Goal: Ask a question: Seek information or help from site administrators or community

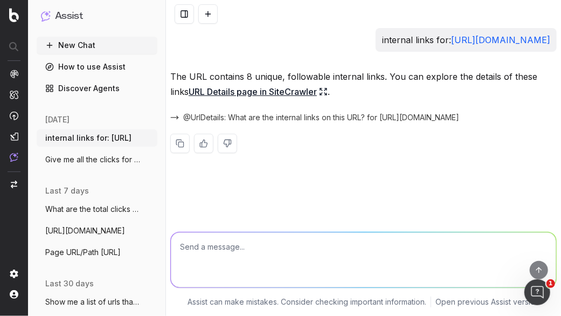
click at [553, 206] on div "internal links for: [URL][DOMAIN_NAME] The URL contains 8 unique, followable in…" at bounding box center [363, 158] width 395 height 316
click at [260, 99] on link "URL Details page in SiteCrawler" at bounding box center [258, 91] width 139 height 15
click at [69, 46] on button "New Chat" at bounding box center [97, 45] width 121 height 17
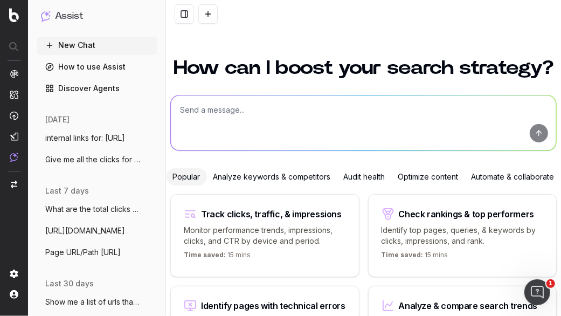
click at [206, 119] on textarea at bounding box center [363, 122] width 385 height 55
paste textarea "[URL][DOMAIN_NAME] [URL][DOMAIN_NAME] [URL][DOMAIN_NAME] [URL][DOMAIN_NAME] [UR…"
type textarea "[URL][DOMAIN_NAME] [URL][DOMAIN_NAME] [URL][DOMAIN_NAME] [URL][DOMAIN_NAME] [UR…"
click at [237, 242] on p "Monitor performance trends, impressions, clicks, and CTR by device and period." at bounding box center [265, 236] width 162 height 22
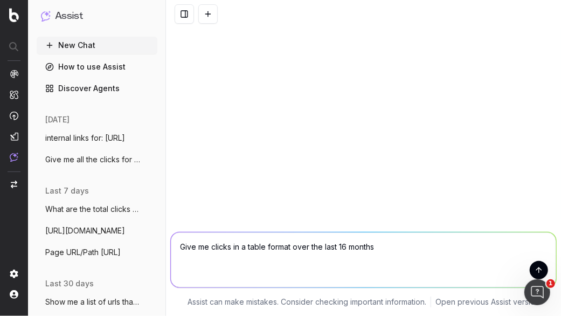
drag, startPoint x: 254, startPoint y: 246, endPoint x: 274, endPoint y: 258, distance: 22.7
click at [274, 258] on textarea "Change in clicks/CTR/impressions over last 28 days vs last (branded vs non-bran…" at bounding box center [363, 259] width 385 height 55
click at [402, 252] on textarea "Change in clicks/CTR/impressions over last 28 days vs last (branded vs non-bran…" at bounding box center [363, 259] width 385 height 55
drag, startPoint x: 344, startPoint y: 246, endPoint x: 335, endPoint y: 246, distance: 8.6
click at [335, 246] on textarea "Change in clicks/CTR/impressions over last 28 days vs last (branded vs non-bran…" at bounding box center [363, 259] width 385 height 55
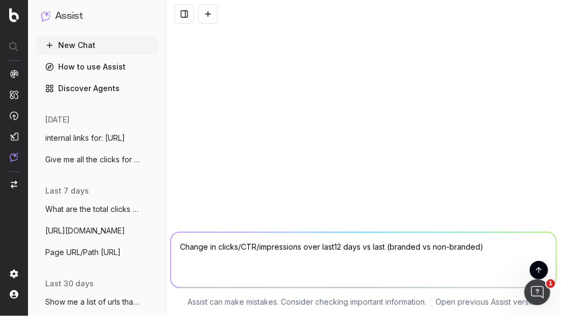
click at [336, 249] on textarea "Change in clicks/CTR/impressions over last12 days vs last (branded vs non-brand…" at bounding box center [363, 259] width 385 height 55
drag, startPoint x: 346, startPoint y: 245, endPoint x: 553, endPoint y: 232, distance: 207.3
click at [553, 232] on form "Change in clicks/CTR/impressions over last 12 days vs last (branded vs non-bran…" at bounding box center [363, 259] width 385 height 55
drag, startPoint x: 217, startPoint y: 248, endPoint x: 162, endPoint y: 248, distance: 55.0
click at [162, 248] on div "Assist New Chat How to use Assist Discover Agents [DATE] internal links for: [U…" at bounding box center [280, 158] width 561 height 316
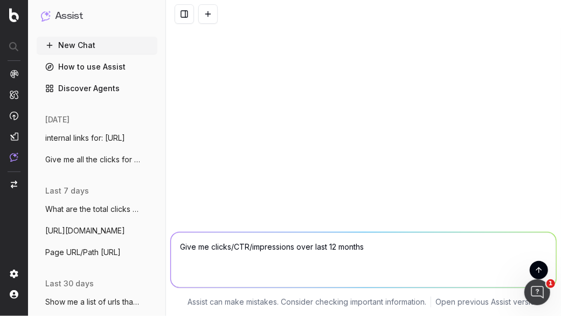
drag, startPoint x: 296, startPoint y: 248, endPoint x: 246, endPoint y: 243, distance: 50.4
click at [246, 243] on textarea "Give me clicks/CTR/impressions over last 12 months" at bounding box center [363, 259] width 385 height 55
drag, startPoint x: 248, startPoint y: 245, endPoint x: 230, endPoint y: 251, distance: 18.6
click at [230, 251] on textarea "Give me clicks/CTR/impressions over last 12 months" at bounding box center [363, 259] width 385 height 55
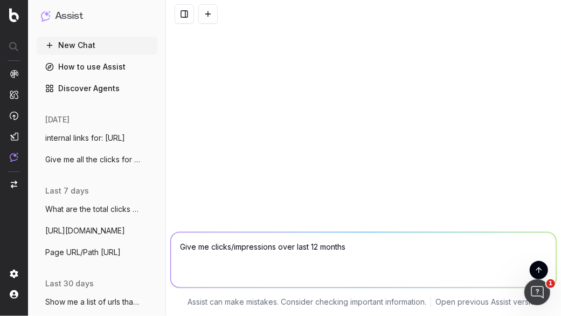
click at [360, 248] on textarea "Give me clicks/impressions over last 12 months" at bounding box center [363, 259] width 385 height 55
click at [295, 247] on textarea "Give me clicks/impressions over last 12 months" at bounding box center [363, 259] width 385 height 55
drag, startPoint x: 372, startPoint y: 252, endPoint x: 303, endPoint y: 264, distance: 70.6
click at [303, 264] on textarea "Give me clicks/impressions over the last 12 months" at bounding box center [363, 259] width 385 height 55
click at [209, 249] on textarea "Give me clicks/impressions over the last 12 months" at bounding box center [363, 259] width 385 height 55
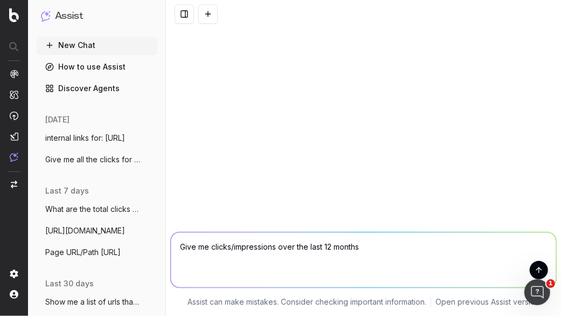
click at [373, 250] on textarea "Give me clicks/impressions over the last 12 months" at bounding box center [363, 259] width 385 height 55
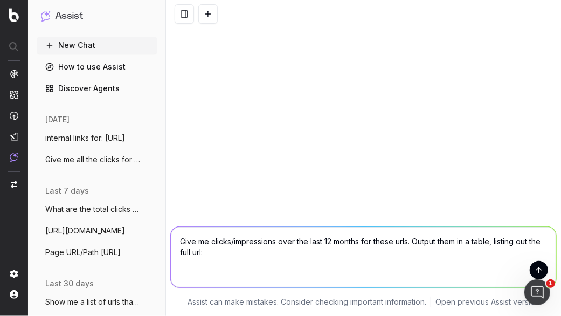
paste textarea "[URL][DOMAIN_NAME] [URL][DOMAIN_NAME] [URL][DOMAIN_NAME] [URL][DOMAIN_NAME] [UR…"
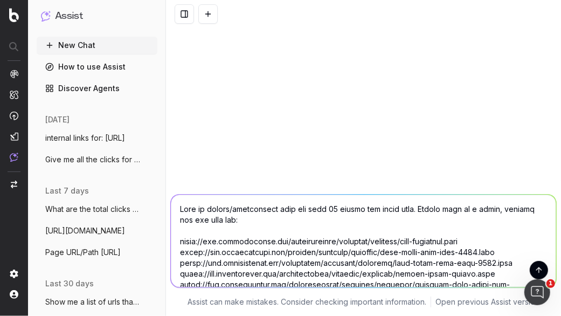
scroll to position [173, 0]
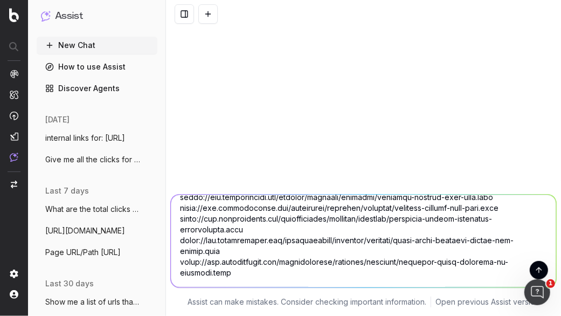
type textarea "Give me clicks/impressions over the last 12 months for these urls. Output them …"
click at [533, 268] on button "submit" at bounding box center [539, 270] width 18 height 18
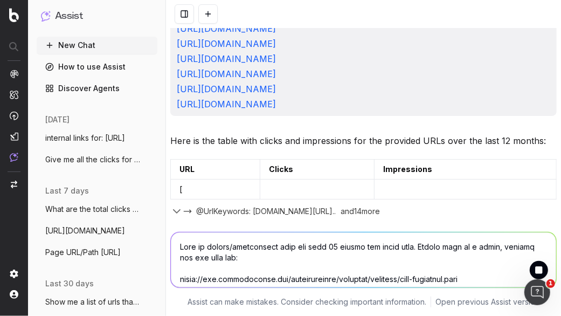
scroll to position [338, 0]
click at [177, 213] on icon "button" at bounding box center [176, 211] width 6 height 3
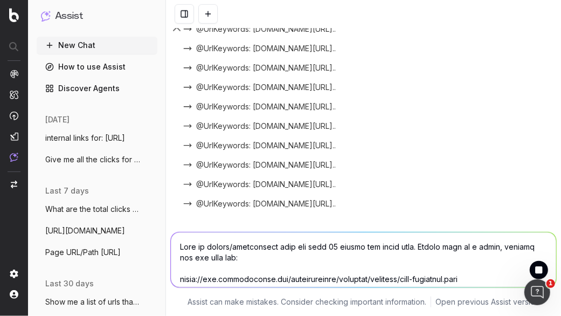
scroll to position [370, 0]
click at [255, 258] on textarea at bounding box center [363, 259] width 385 height 55
click at [242, 250] on textarea at bounding box center [363, 259] width 385 height 55
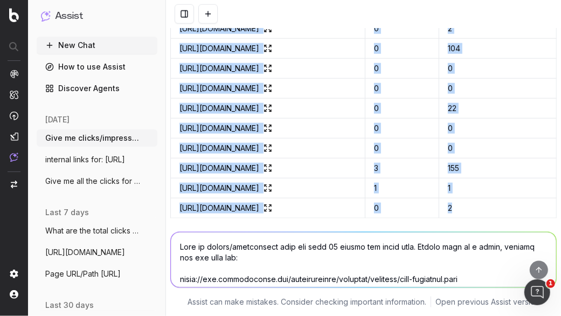
scroll to position [239, 0]
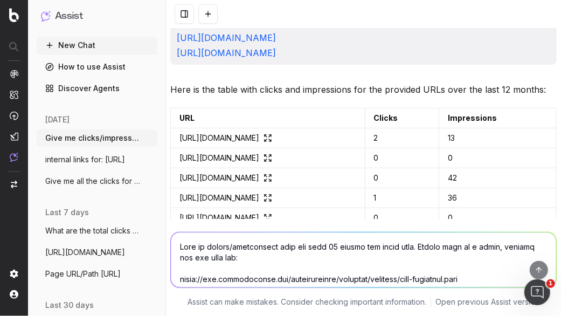
drag, startPoint x: 521, startPoint y: 171, endPoint x: 187, endPoint y: 233, distance: 339.2
click at [187, 233] on div "Give me clicks/impressions over the last 12 months for these urls. Output them …" at bounding box center [363, 158] width 395 height 316
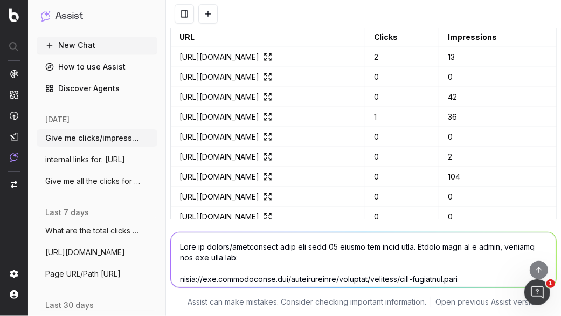
scroll to position [322, 0]
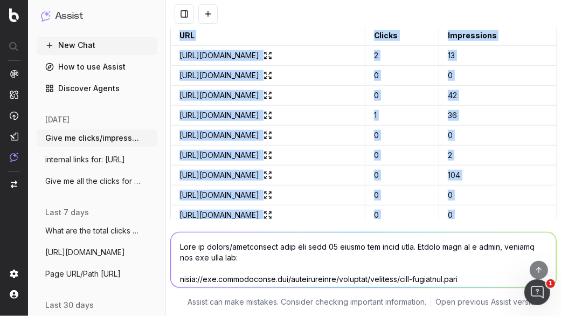
drag, startPoint x: 177, startPoint y: 182, endPoint x: 506, endPoint y: 261, distance: 339.2
click at [506, 261] on div "Give me clicks/impressions over the last 12 months for these urls. Output them …" at bounding box center [363, 158] width 395 height 316
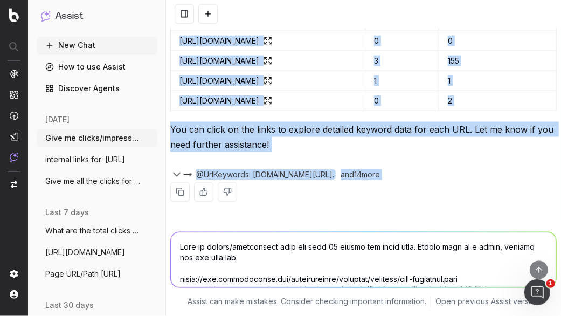
scroll to position [816, 0]
copy div "URL Clicks Impressions [URL][DOMAIN_NAME] 2 13 [URL][DOMAIN_NAME] 0 0 [URL][DOM…"
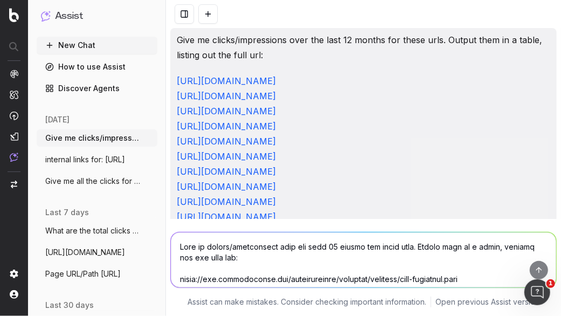
scroll to position [0, 0]
drag, startPoint x: 251, startPoint y: 206, endPoint x: 177, endPoint y: 78, distance: 147.9
click at [177, 78] on p "[URL][DOMAIN_NAME] [URL][DOMAIN_NAME] [URL][DOMAIN_NAME] [URL][DOMAIN_NAME] [UR…" at bounding box center [363, 186] width 373 height 226
copy p "[URL][DOMAIN_NAME] [URL][DOMAIN_NAME] [URL][DOMAIN_NAME] [URL][DOMAIN_NAME] [UR…"
click at [78, 42] on button "New Chat" at bounding box center [97, 45] width 121 height 17
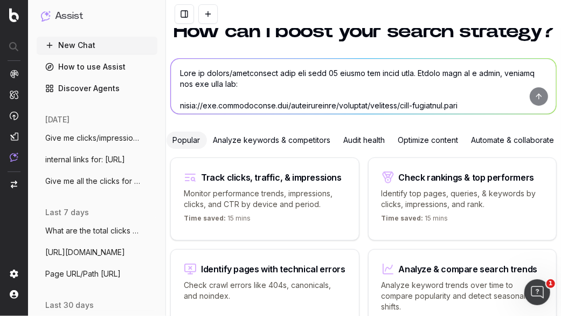
scroll to position [33, 0]
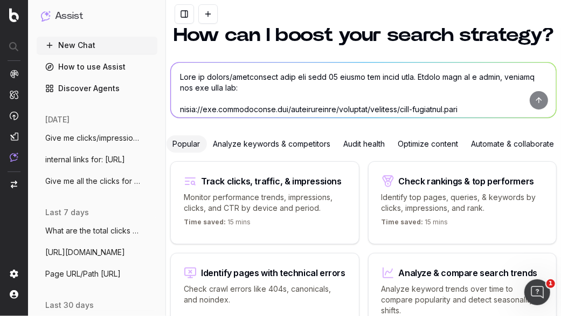
click at [266, 116] on textarea at bounding box center [363, 89] width 385 height 55
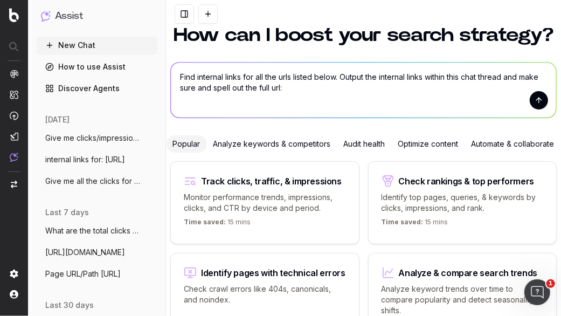
type textarea "Find internal links for all the urls listed below. Output the internal links wi…"
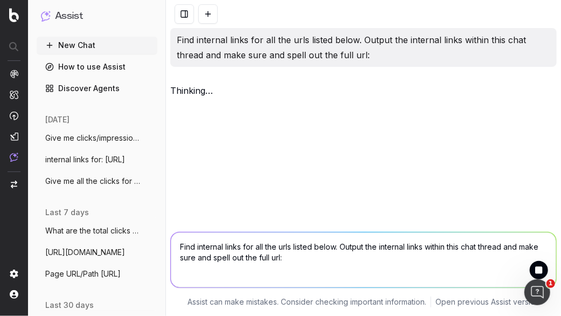
scroll to position [0, 0]
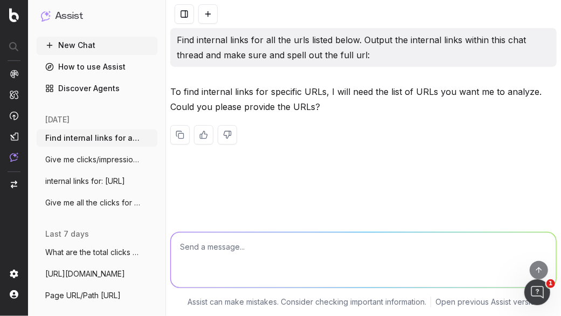
click at [374, 52] on p "Find internal links for all the urls listed below. Output the internal links wi…" at bounding box center [363, 47] width 373 height 30
click at [265, 268] on textarea at bounding box center [363, 259] width 385 height 55
paste textarea "[URL][DOMAIN_NAME] [URL][DOMAIN_NAME] [URL][DOMAIN_NAME] [URL][DOMAIN_NAME] [UR…"
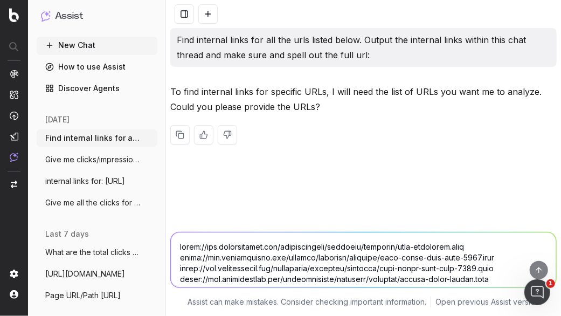
scroll to position [99, 0]
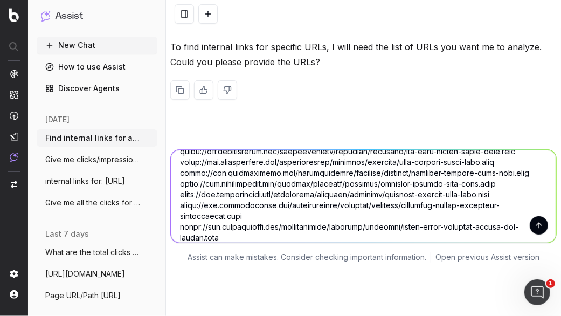
type textarea "[URL][DOMAIN_NAME] [URL][DOMAIN_NAME] [URL][DOMAIN_NAME] [URL][DOMAIN_NAME] [UR…"
click at [530, 223] on button "submit" at bounding box center [539, 225] width 18 height 18
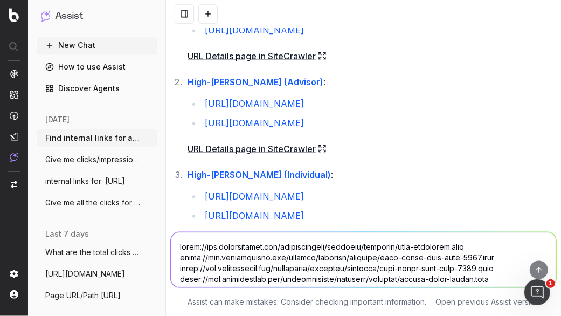
scroll to position [502, 0]
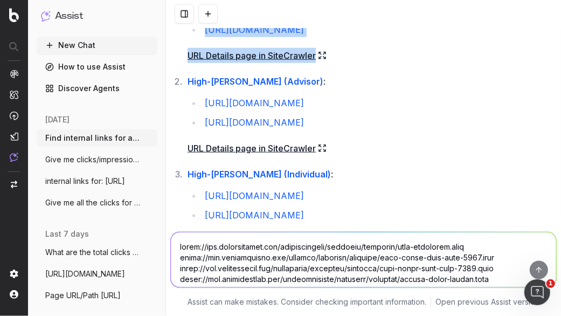
drag, startPoint x: 191, startPoint y: 51, endPoint x: 425, endPoint y: 208, distance: 282.3
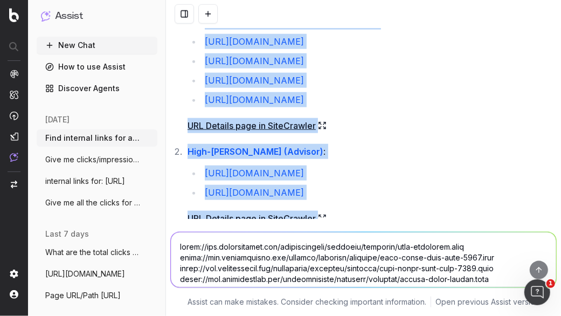
scroll to position [373, 0]
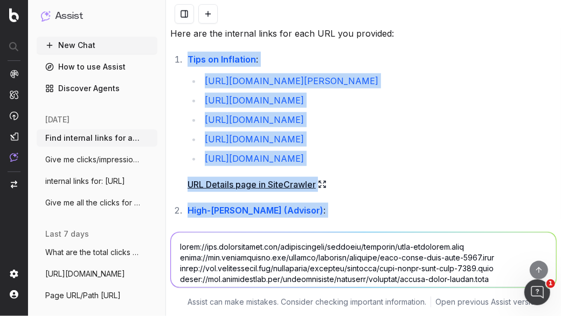
drag, startPoint x: 359, startPoint y: 187, endPoint x: 180, endPoint y: 190, distance: 179.4
copy ol "Tips on Inflation : [URL][DOMAIN_NAME][PERSON_NAME] [URL][DOMAIN_NAME] [URL][DO…"
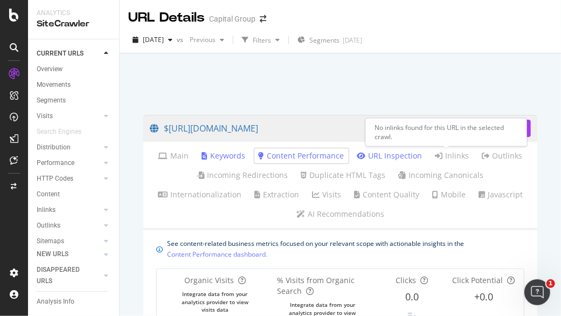
click at [442, 158] on link "Inlinks" at bounding box center [452, 155] width 34 height 11
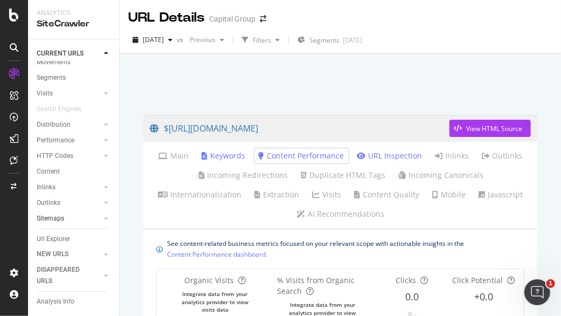
scroll to position [24, 0]
click at [55, 236] on div "Url Explorer" at bounding box center [53, 237] width 33 height 11
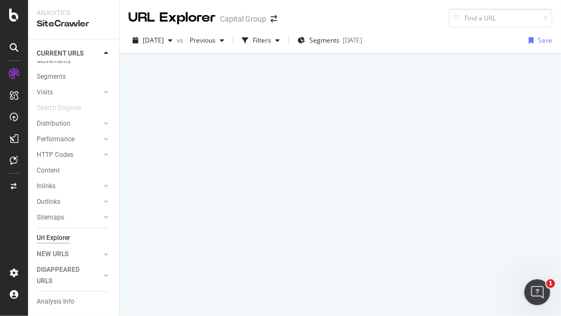
type input "https://www.capitalgroup.com/advisor/investments/ Do you have any dependencies?"
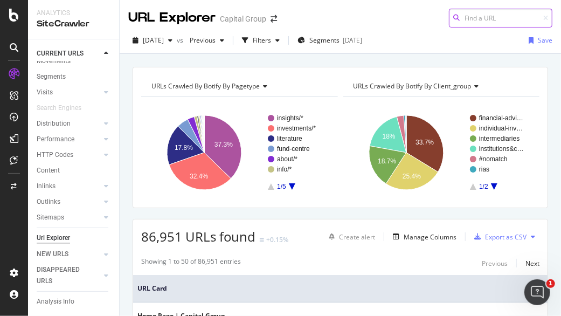
paste input "https://www.capitalgroup.com/advisor/investments/"
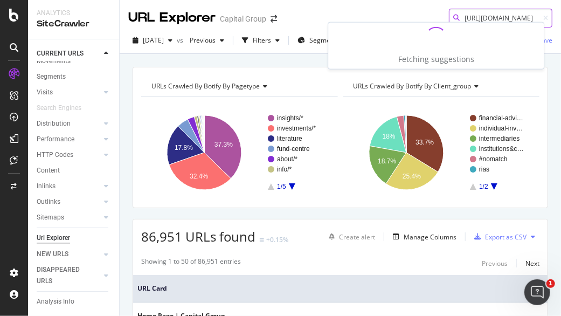
type input "https://www.capitalgroup.com/advisor/investments/"
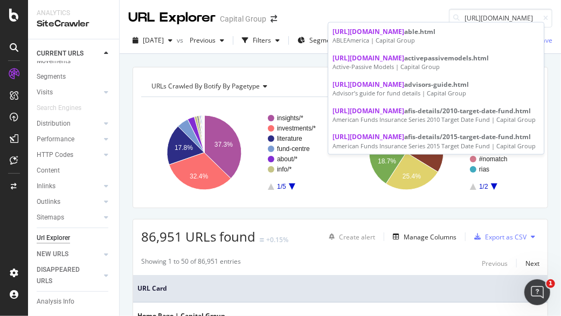
click at [369, 17] on div "URL Explorer Capital Group https://www.capitalgroup.com/advisor/investments/" at bounding box center [340, 13] width 441 height 27
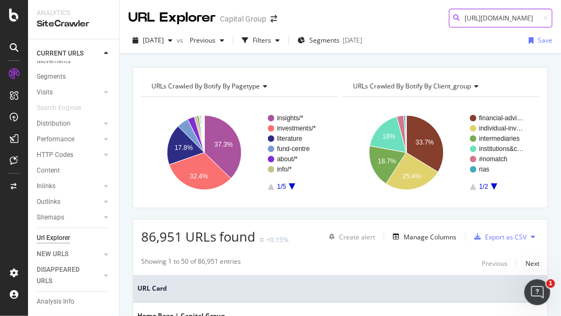
click at [488, 16] on input "https://www.capitalgroup.com/advisor/investments/" at bounding box center [500, 18] width 103 height 19
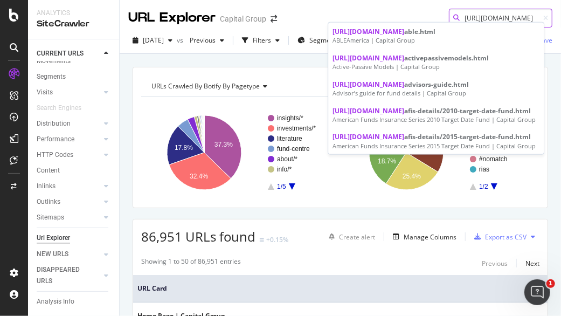
click at [481, 17] on input "https://www.capitalgroup.com/advisor/investments/" at bounding box center [500, 18] width 103 height 19
drag, startPoint x: 470, startPoint y: 16, endPoint x: 554, endPoint y: 32, distance: 85.0
click at [554, 32] on div "URL Explorer Capital Group https://www.capitalgroup.com/advisor/investments/ 20…" at bounding box center [340, 158] width 441 height 316
click at [515, 13] on input "https://www.capitalgroup.com/advisor/investments/" at bounding box center [500, 18] width 103 height 19
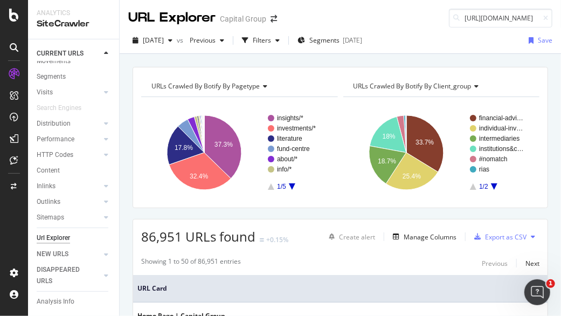
click at [407, 7] on div "URL Explorer Capital Group https://www.capitalgroup.com/advisor/investments/" at bounding box center [340, 13] width 441 height 27
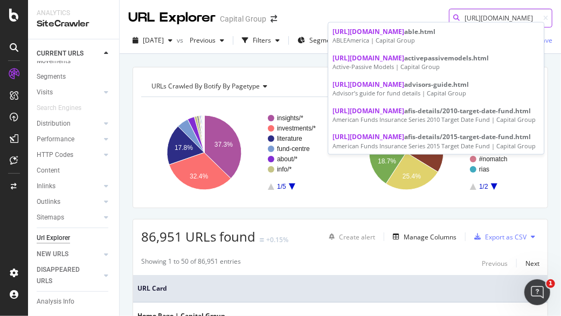
click at [478, 15] on input "https://www.capitalgroup.com/advisor/investments/" at bounding box center [500, 18] width 103 height 19
drag, startPoint x: 465, startPoint y: 16, endPoint x: 550, endPoint y: 23, distance: 84.3
click at [550, 23] on div "URL Explorer Capital Group https://www.capitalgroup.com/advisor/investments/" at bounding box center [340, 13] width 441 height 27
click at [513, 17] on input "https://www.capitalgroup.com/advisor/investments/" at bounding box center [500, 18] width 103 height 19
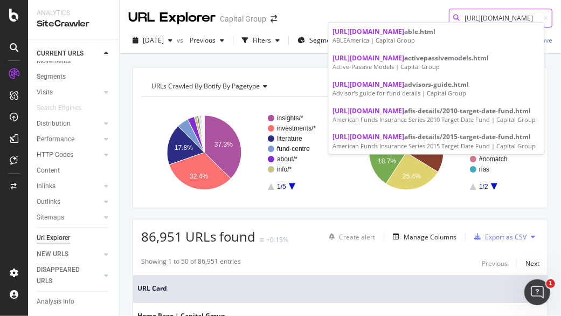
drag, startPoint x: 519, startPoint y: 17, endPoint x: 562, endPoint y: 29, distance: 44.7
click at [560, 29] on html "Analytics SiteCrawler CURRENT URLS Overview Movements Segments Visits Analysis …" at bounding box center [280, 158] width 561 height 316
click at [510, 15] on input "https://www.capitalgroup.com/advisor/investments/" at bounding box center [500, 18] width 103 height 19
click at [496, 16] on input "https://www.capitalgroup.com/advisor/investments/" at bounding box center [500, 18] width 103 height 19
click at [504, 20] on input "https://www.capitalgroup.com/advisor/investments/" at bounding box center [500, 18] width 103 height 19
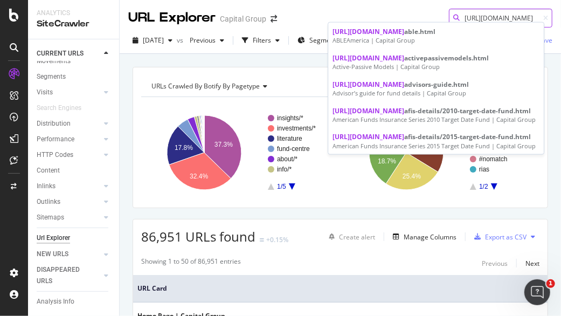
scroll to position [0, 0]
